Goal: Check status: Check status

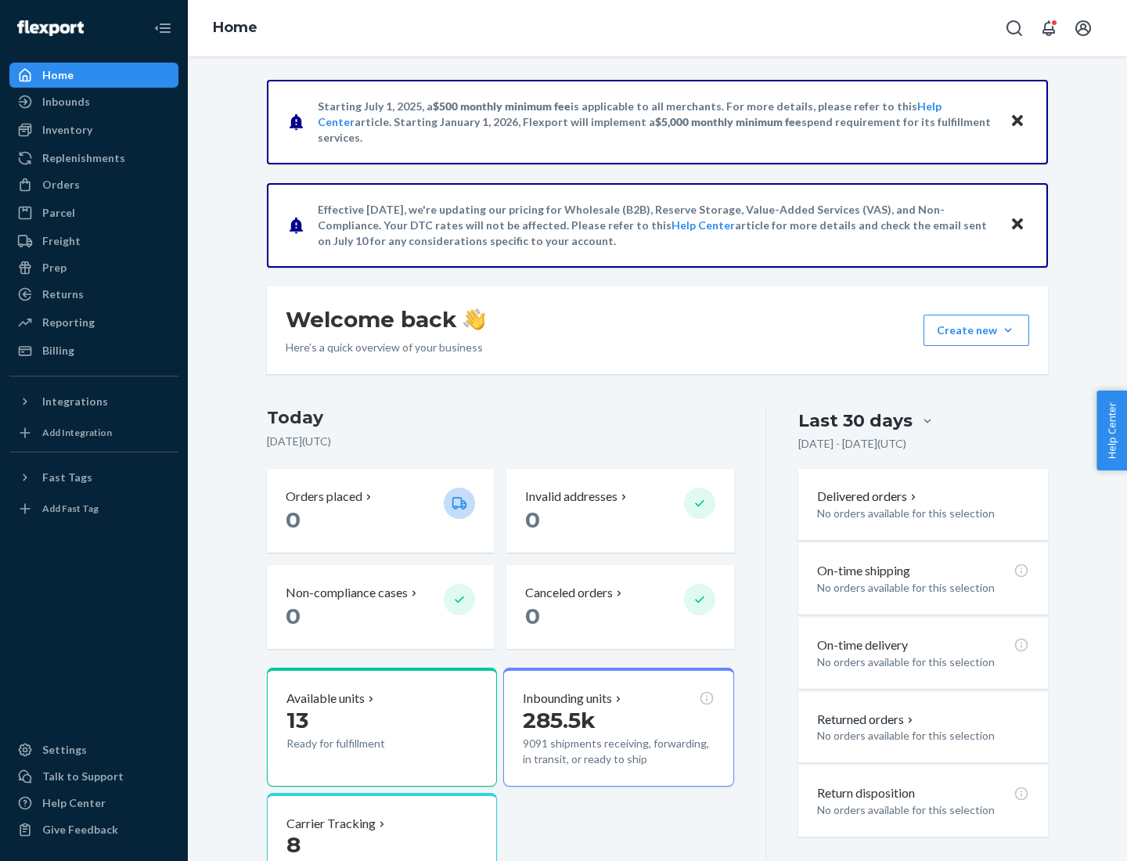
click at [1008, 330] on button "Create new Create new inbound Create new order Create new product" at bounding box center [977, 330] width 106 height 31
click at [53, 268] on div "Prep" at bounding box center [54, 268] width 24 height 16
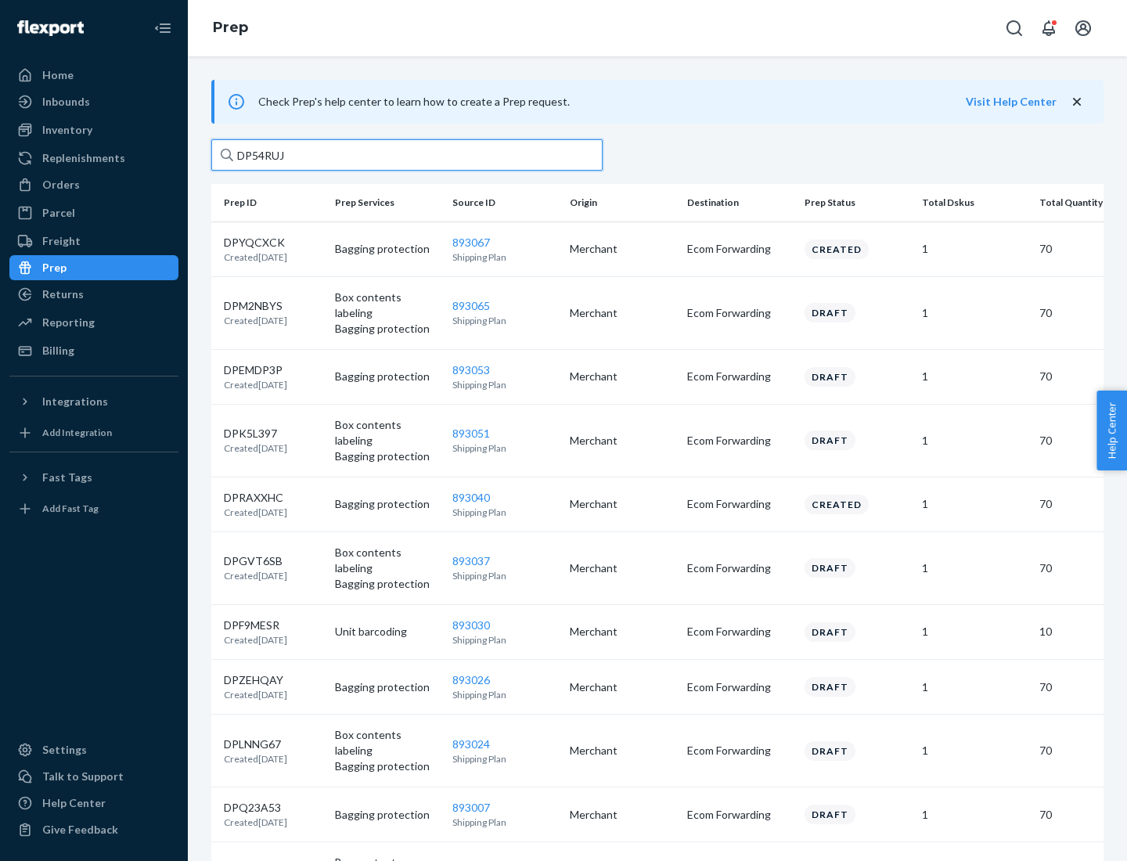
type input "DP54RUJL"
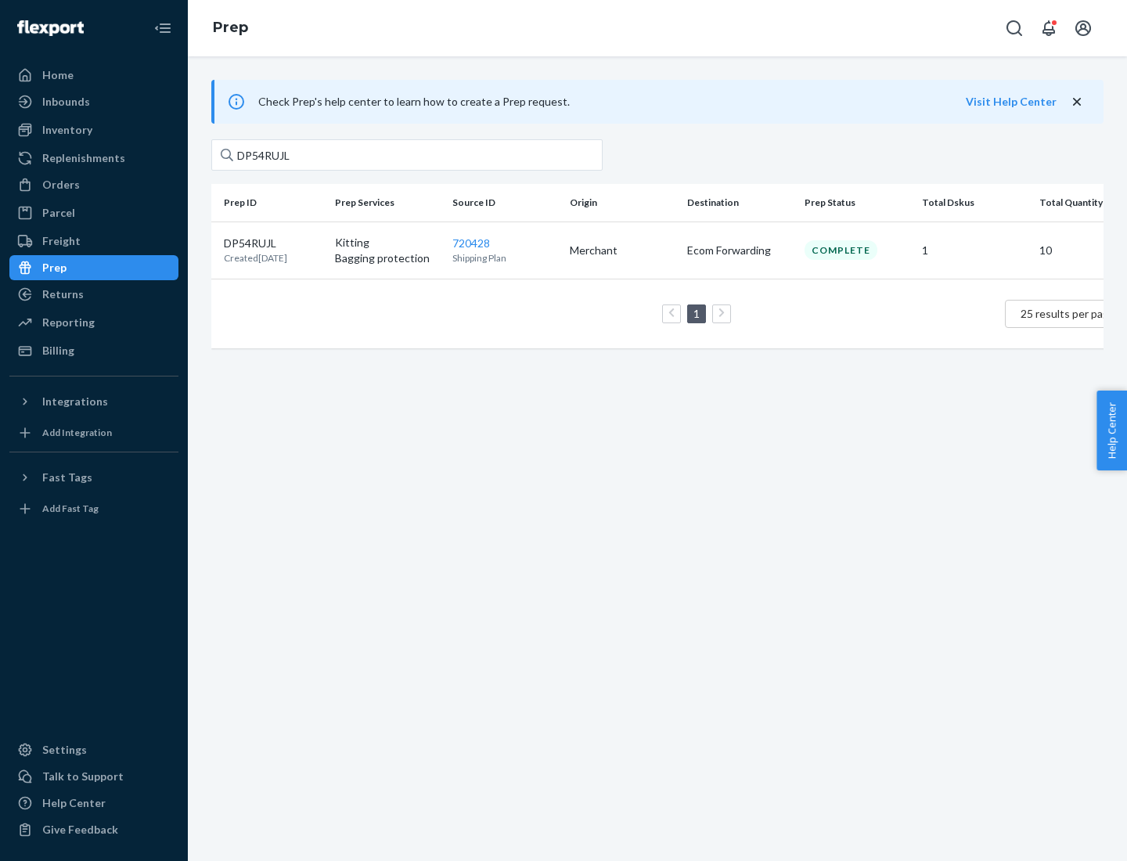
click at [273, 242] on p "DP54RUJL" at bounding box center [255, 244] width 63 height 16
